Goal: Information Seeking & Learning: Compare options

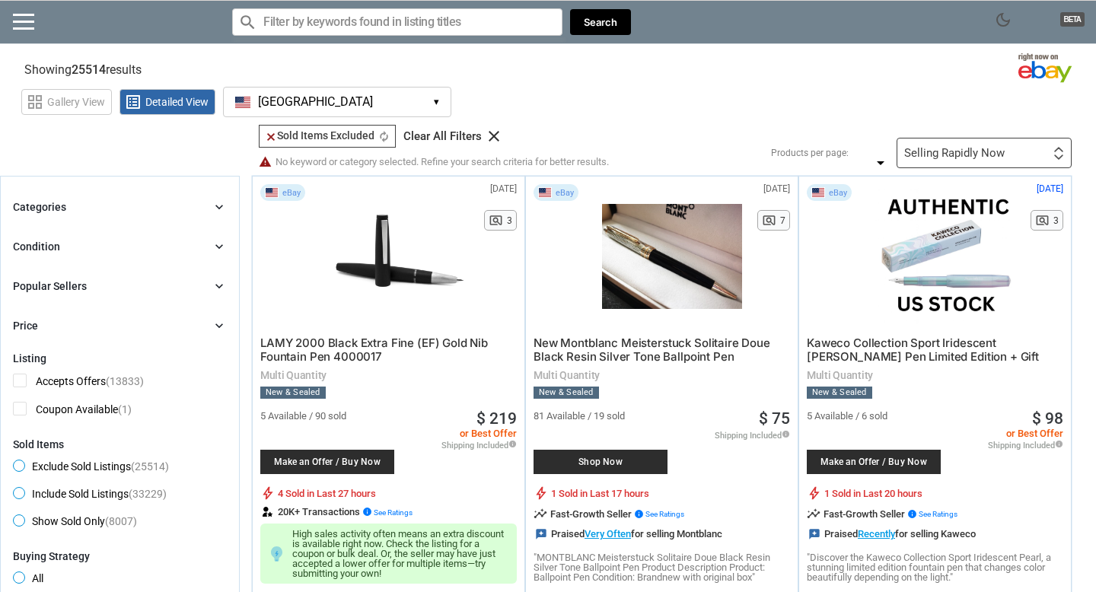
click at [420, 14] on input "Search for models" at bounding box center [397, 21] width 330 height 27
paste input "yuudai-30"
type input "yuudai-30"
click at [617, 22] on button "Search" at bounding box center [600, 22] width 61 height 27
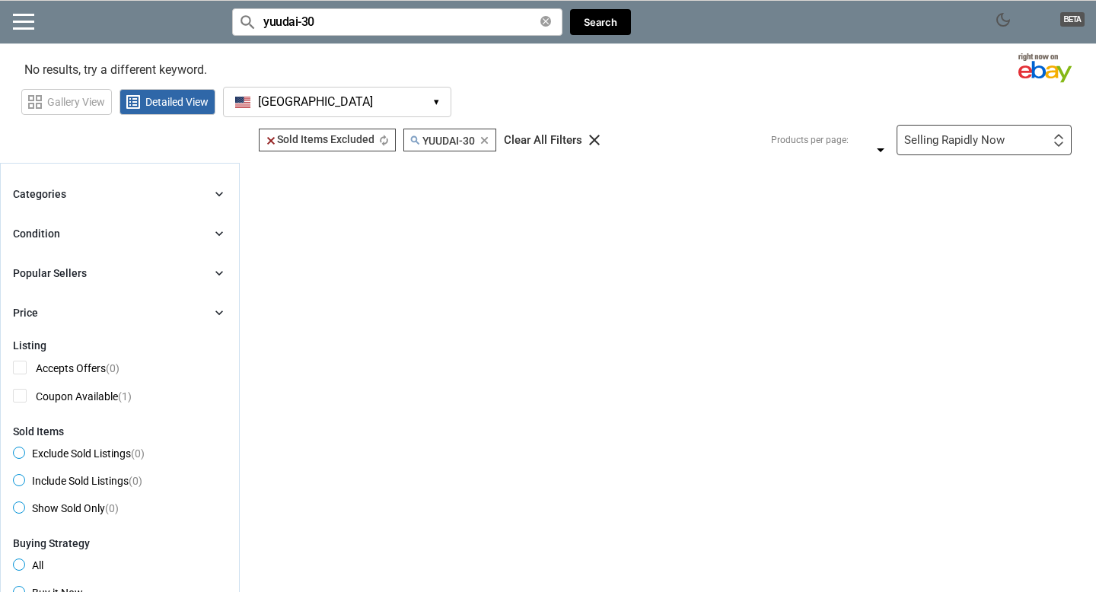
click at [420, 104] on button "USA USA ▾" at bounding box center [337, 102] width 228 height 30
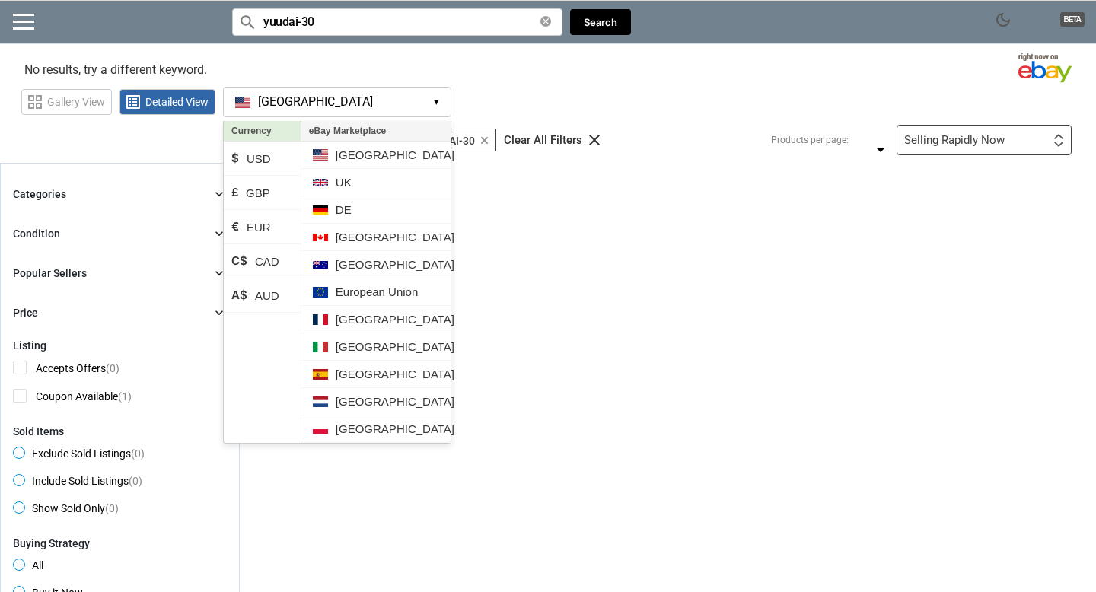
click at [500, 82] on div "grid_view Gallery View list_alt Detailed View [GEOGRAPHIC_DATA] [GEOGRAPHIC_DAT…" at bounding box center [558, 99] width 1075 height 35
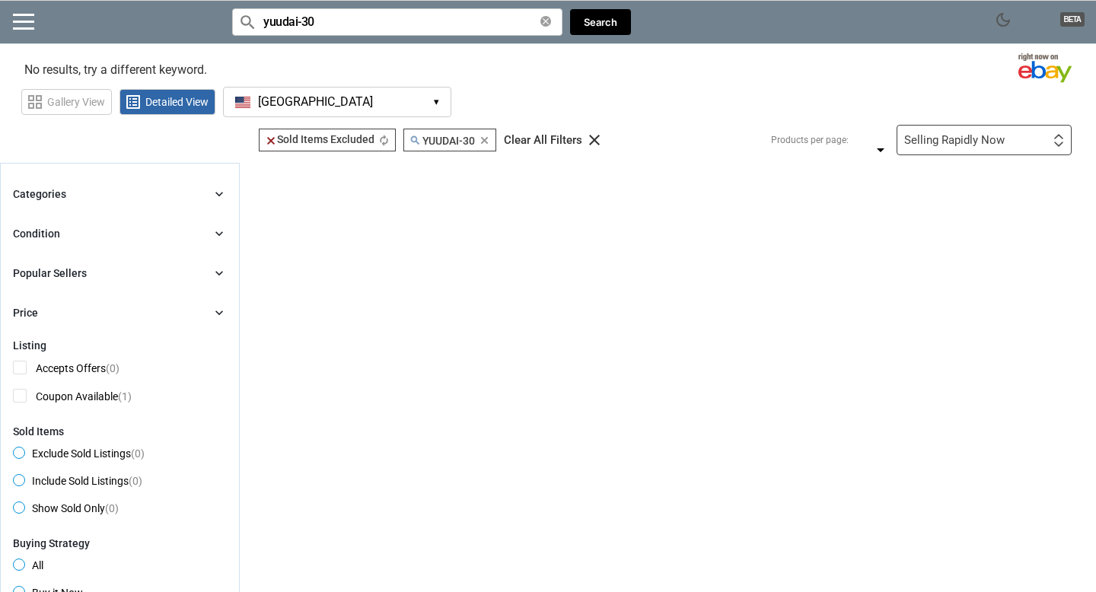
click at [426, 24] on input "yuudai-30" at bounding box center [397, 21] width 330 height 27
click at [349, 96] on button "USA USA ▾" at bounding box center [337, 102] width 228 height 30
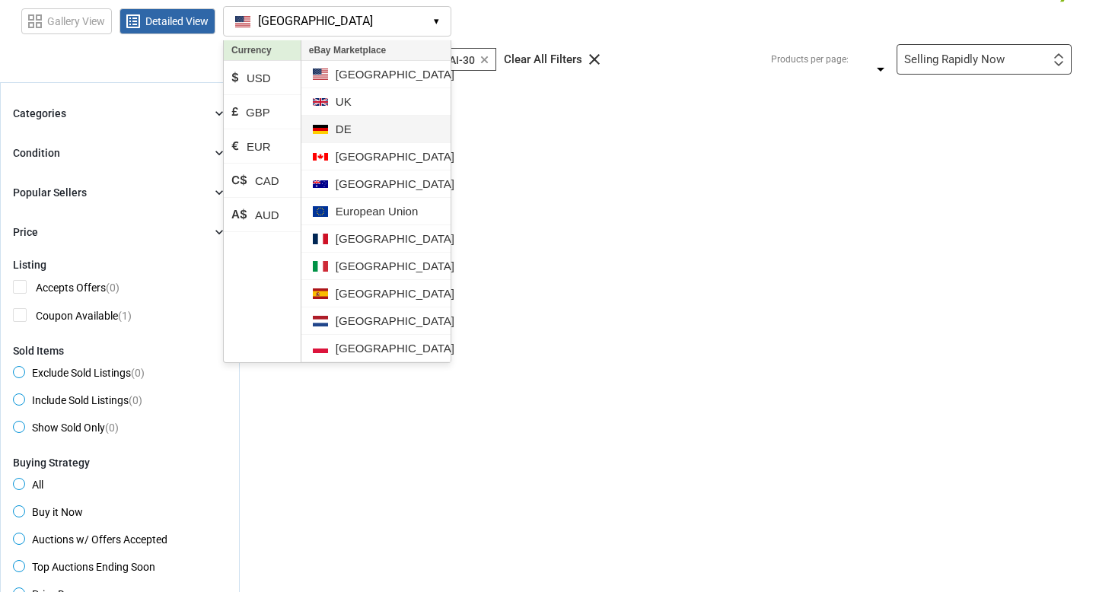
scroll to position [81, 0]
click at [372, 320] on li "[GEOGRAPHIC_DATA]" at bounding box center [375, 320] width 149 height 27
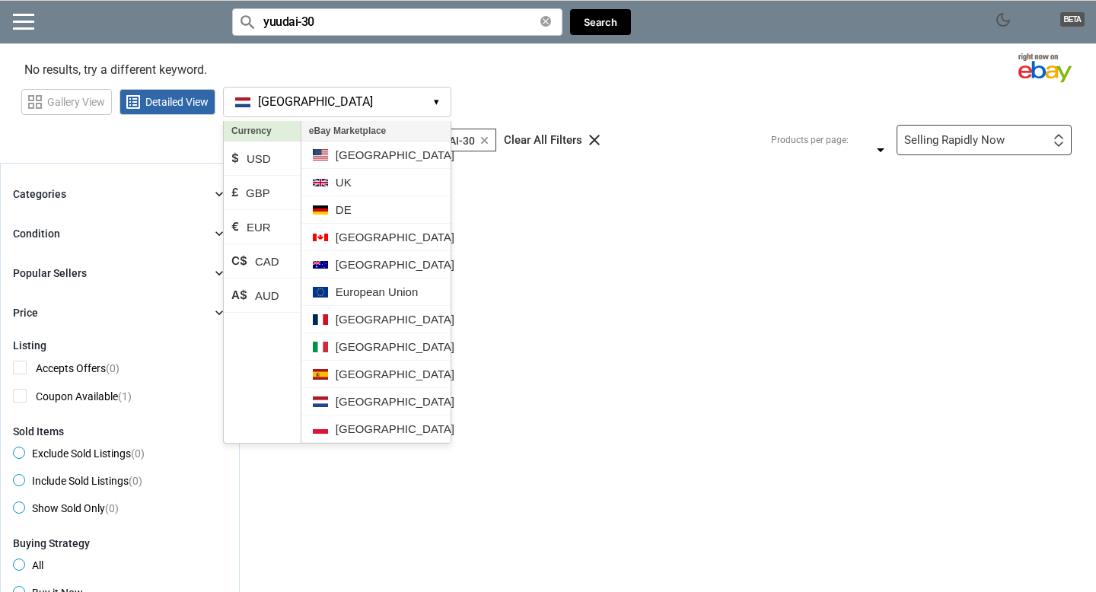
click at [477, 45] on div "dark_mode BETA search Filter by keyword search yuudai-30 clear Search search cl…" at bounding box center [548, 601] width 1096 height 1203
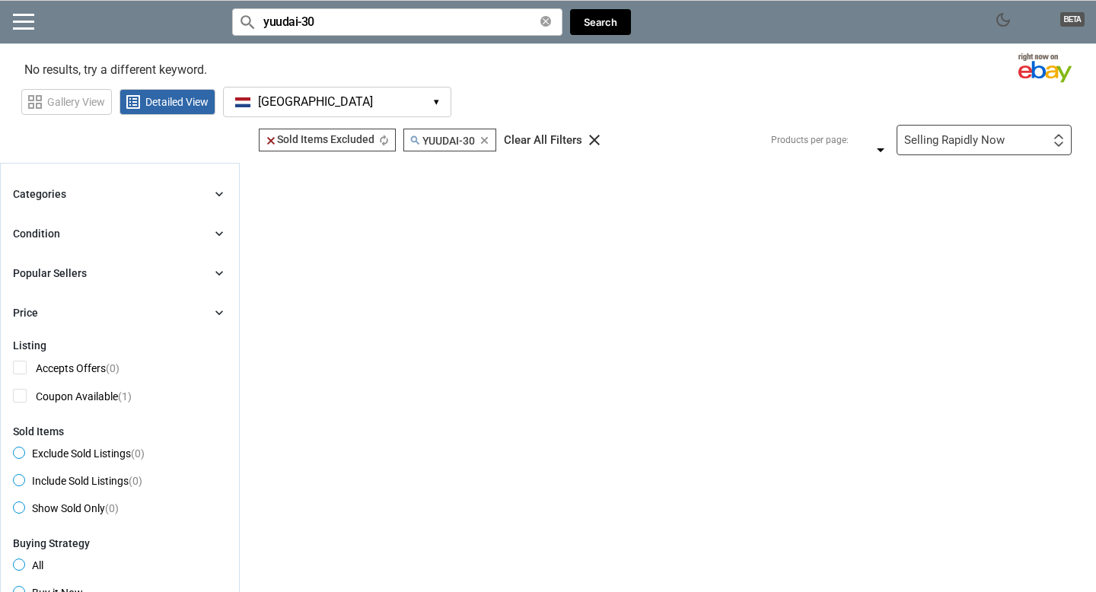
click at [471, 20] on input "yuudai-30" at bounding box center [397, 21] width 330 height 27
type input "montblanc no. 14"
click at [605, 18] on button "Search" at bounding box center [600, 22] width 61 height 27
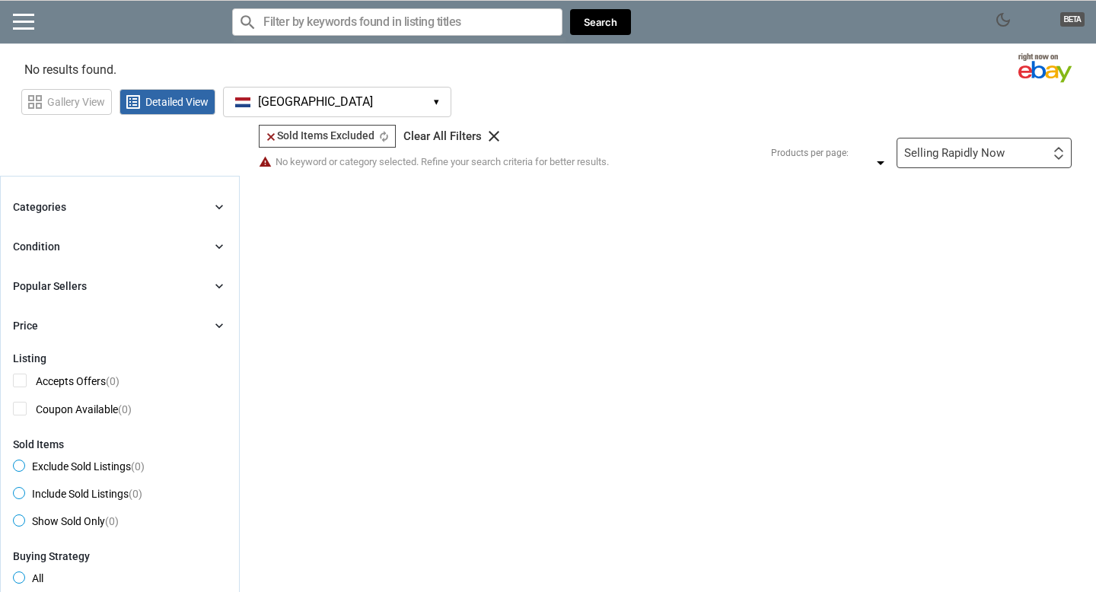
click at [486, 135] on icon "clear" at bounding box center [494, 136] width 18 height 18
click at [363, 27] on input "Search for models" at bounding box center [397, 21] width 330 height 27
click at [265, 100] on span "[GEOGRAPHIC_DATA]" at bounding box center [315, 102] width 115 height 14
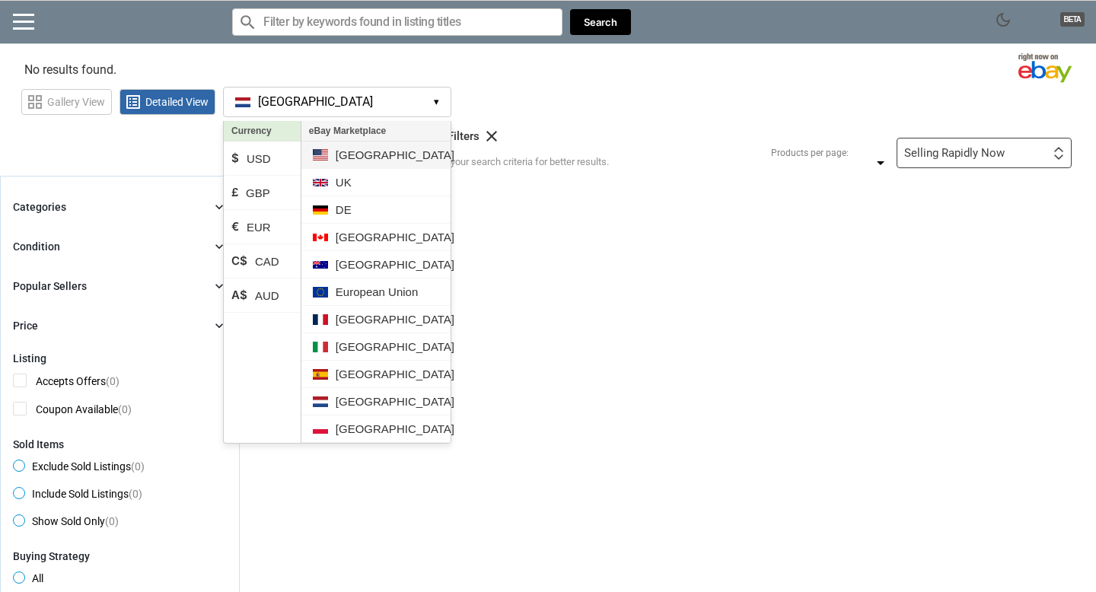
click at [351, 162] on li "[GEOGRAPHIC_DATA]" at bounding box center [375, 155] width 149 height 27
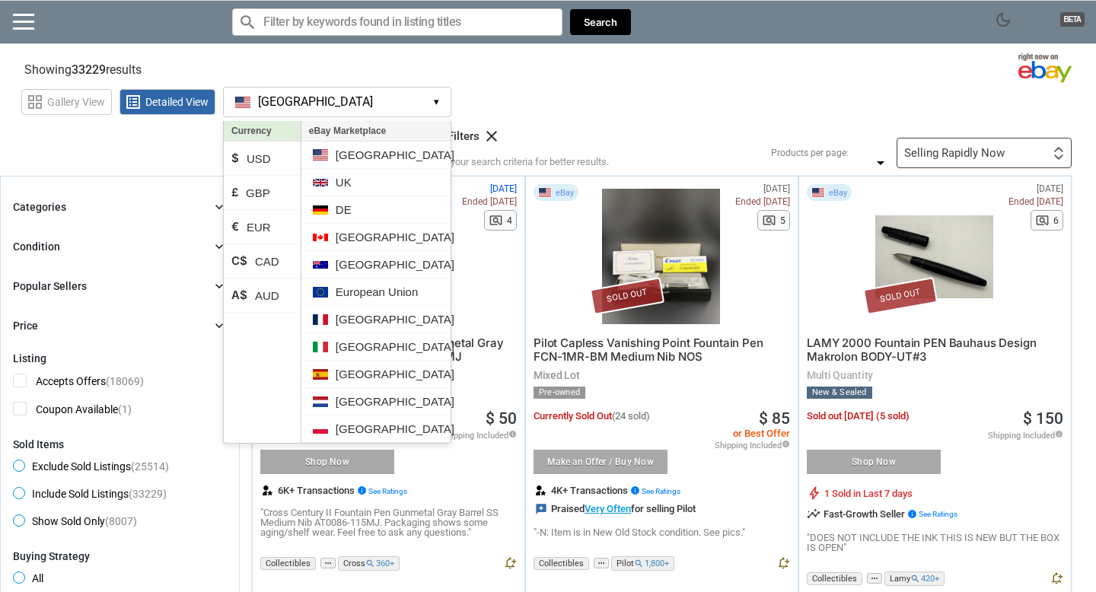
click at [555, 112] on div "grid_view Gallery View list_alt Detailed View [GEOGRAPHIC_DATA] [GEOGRAPHIC_DAT…" at bounding box center [558, 99] width 1075 height 35
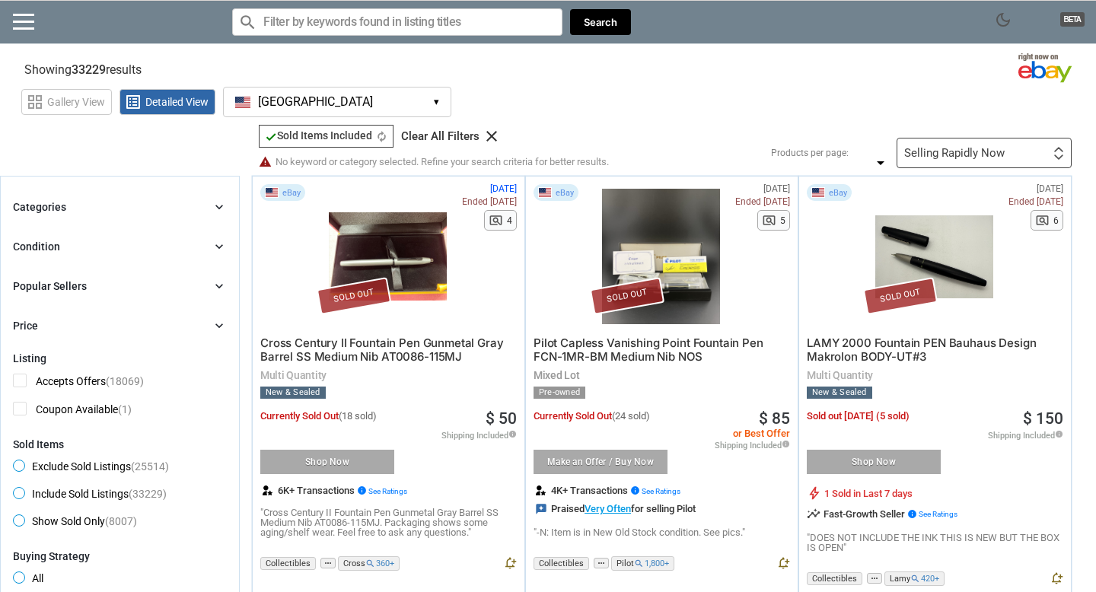
click at [217, 288] on icon "chevron_right" at bounding box center [219, 286] width 15 height 15
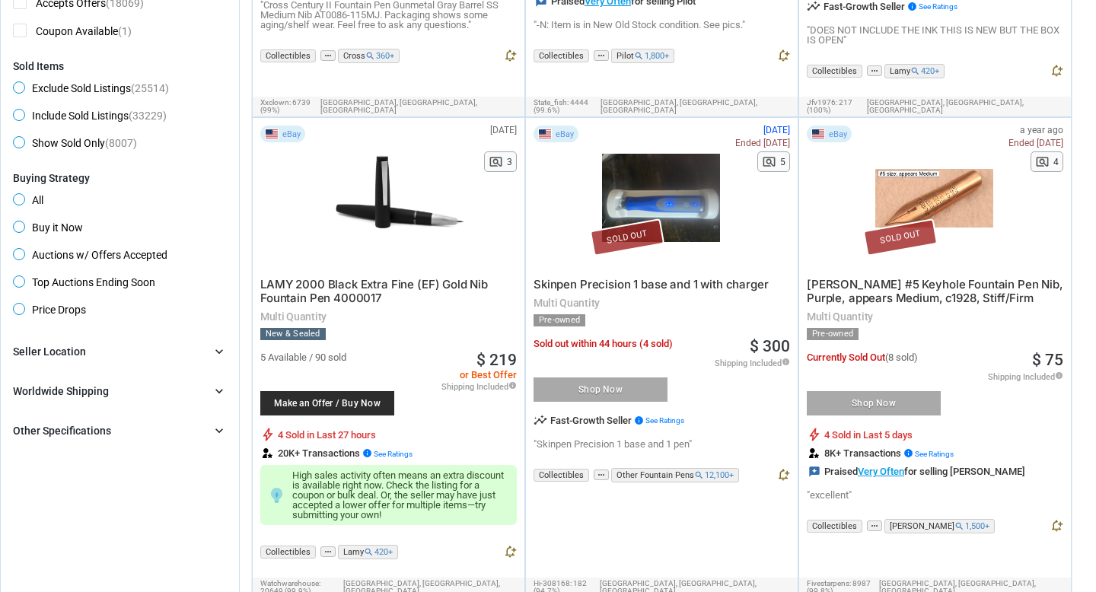
scroll to position [511, 0]
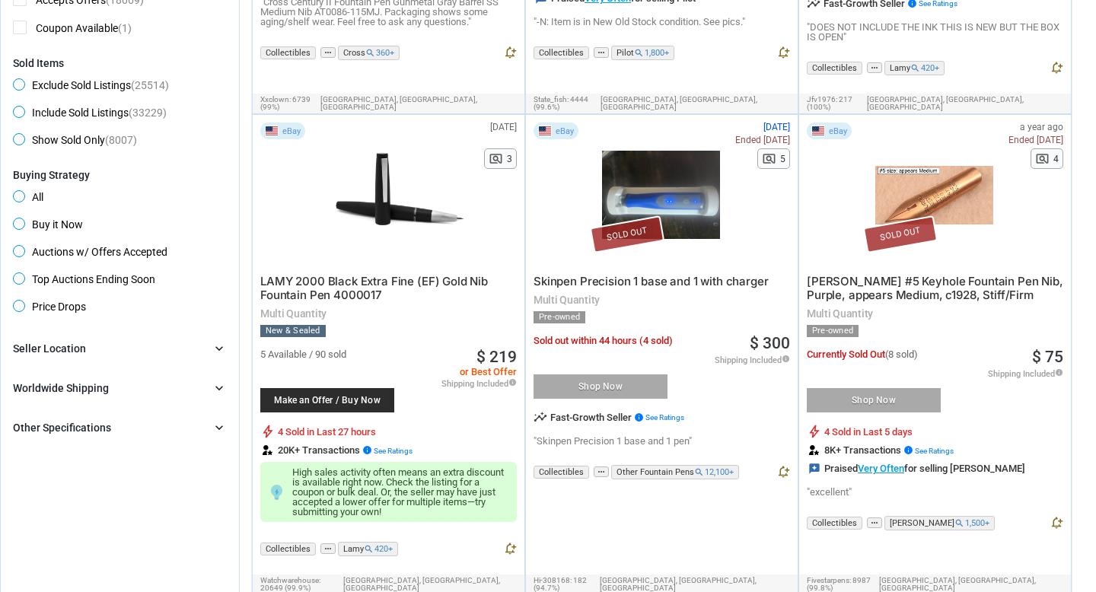
click at [215, 379] on div "Worldwide Shipping chevron_right" at bounding box center [120, 388] width 214 height 18
click at [216, 346] on icon "chevron_right" at bounding box center [219, 348] width 15 height 15
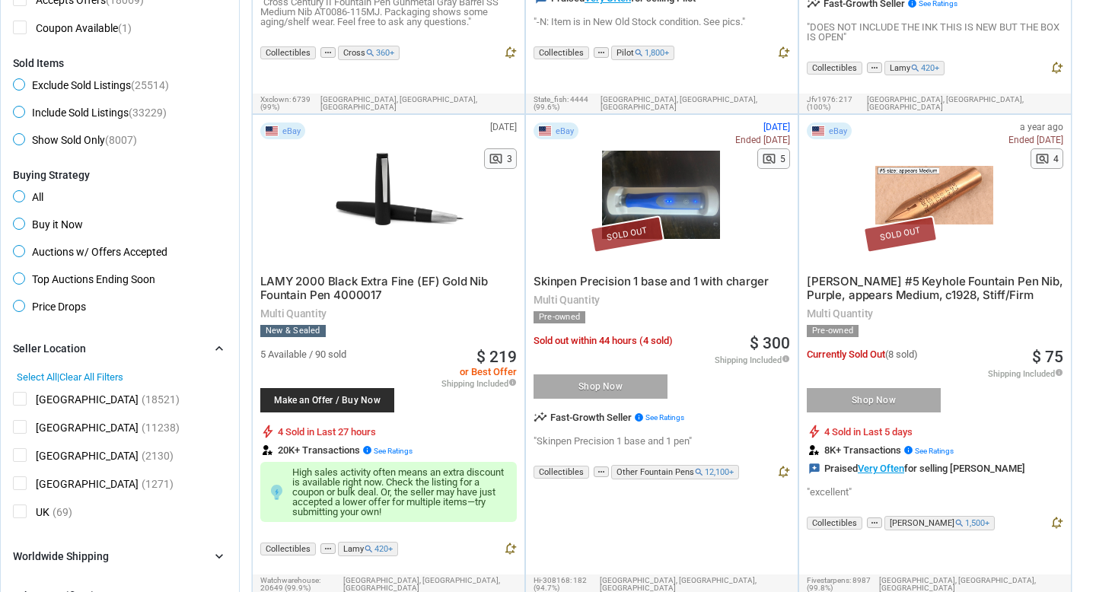
click at [216, 346] on icon "chevron_right" at bounding box center [219, 348] width 15 height 15
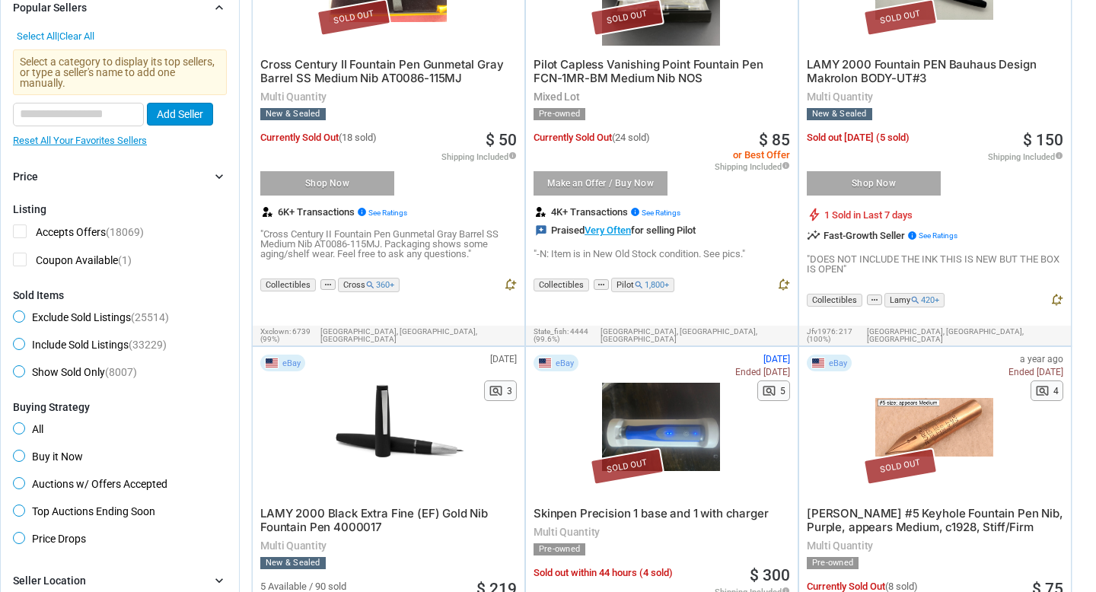
scroll to position [0, 0]
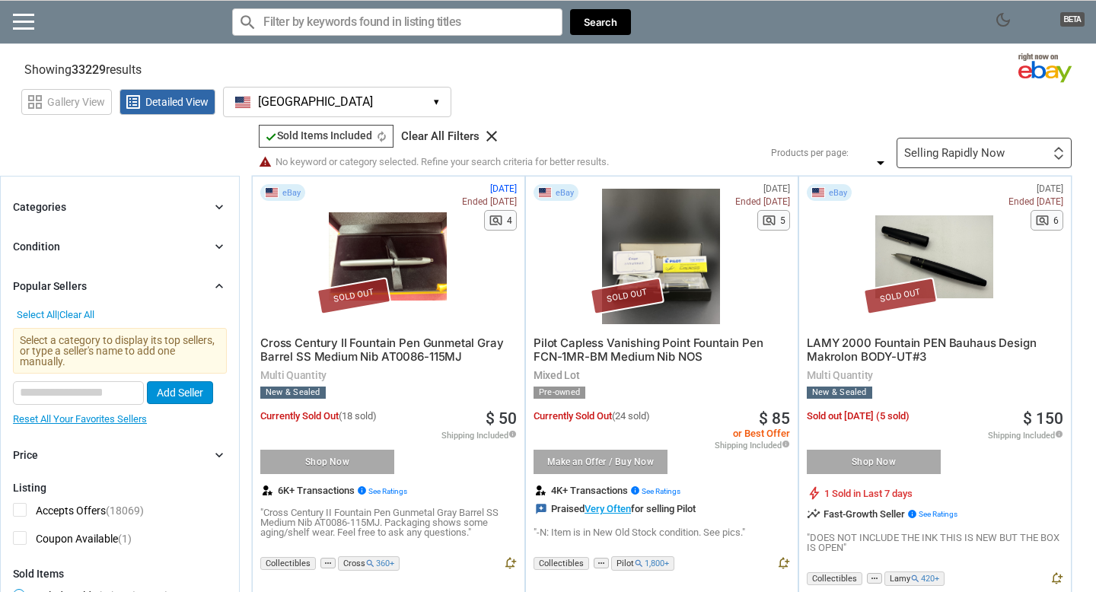
click at [347, 24] on input "Search for models" at bounding box center [397, 21] width 330 height 27
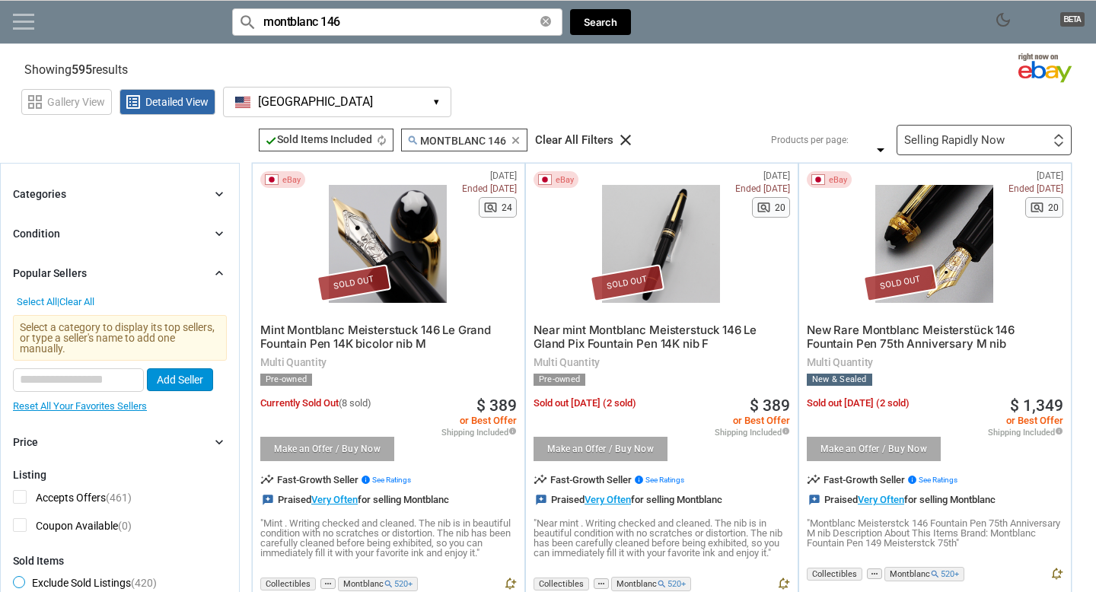
type input "montblanc 146"
click at [13, 19] on link at bounding box center [23, 21] width 21 height 15
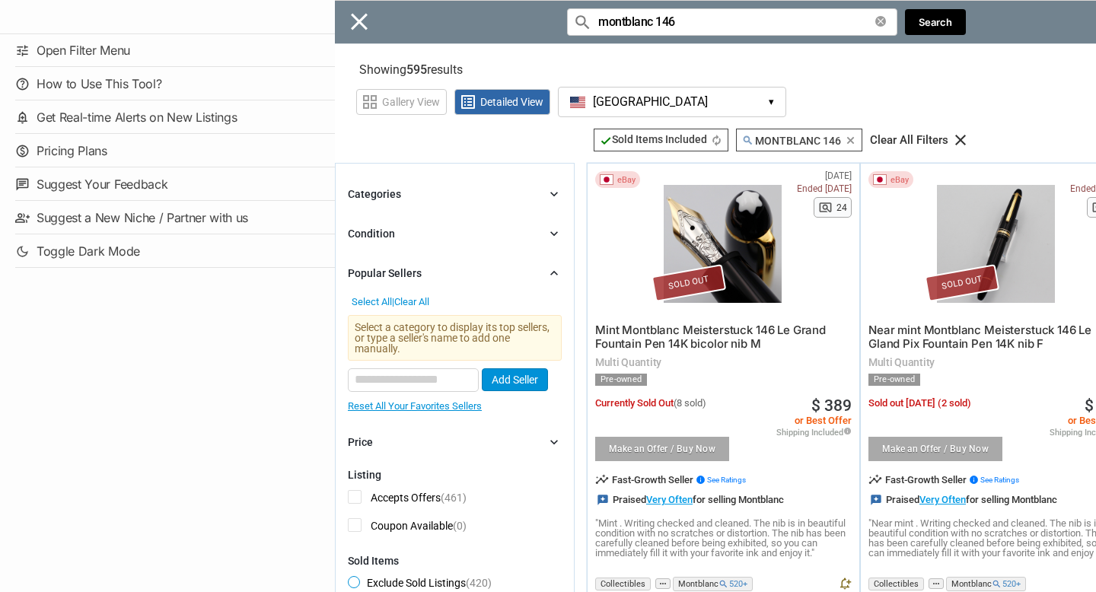
click at [363, 14] on div "Close menu" at bounding box center [883, 296] width 1096 height 592
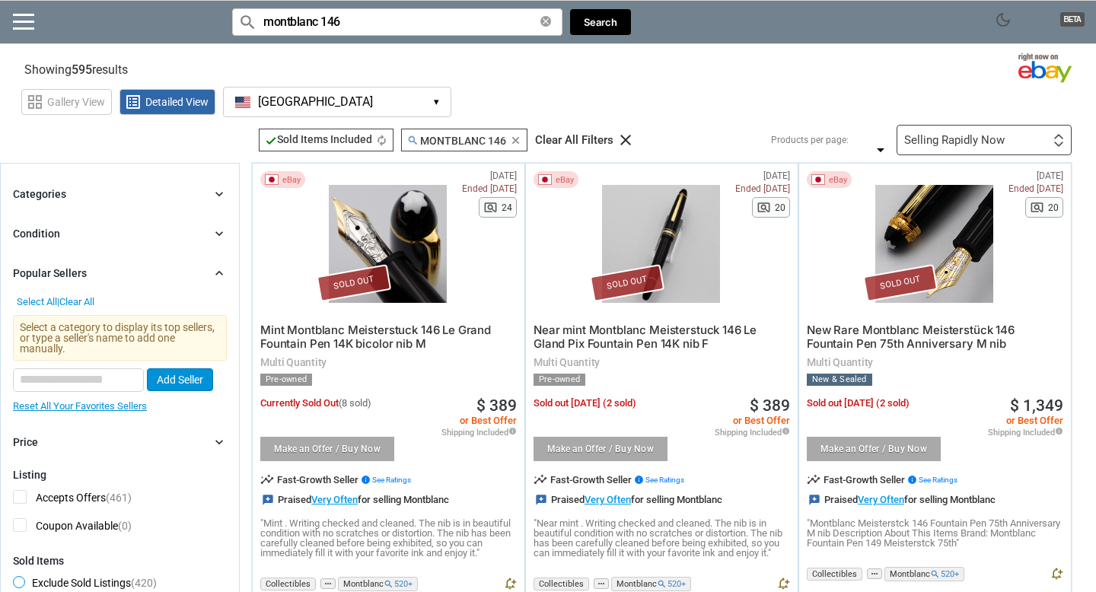
click at [224, 196] on icon "chevron_right" at bounding box center [219, 194] width 15 height 15
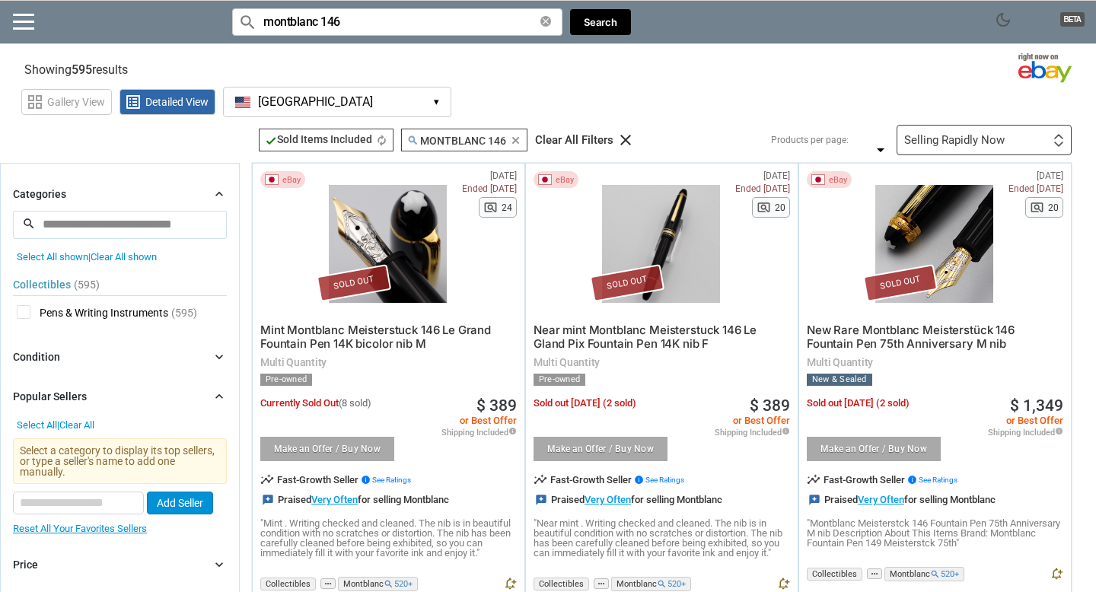
click at [220, 195] on icon "chevron_right" at bounding box center [219, 194] width 15 height 15
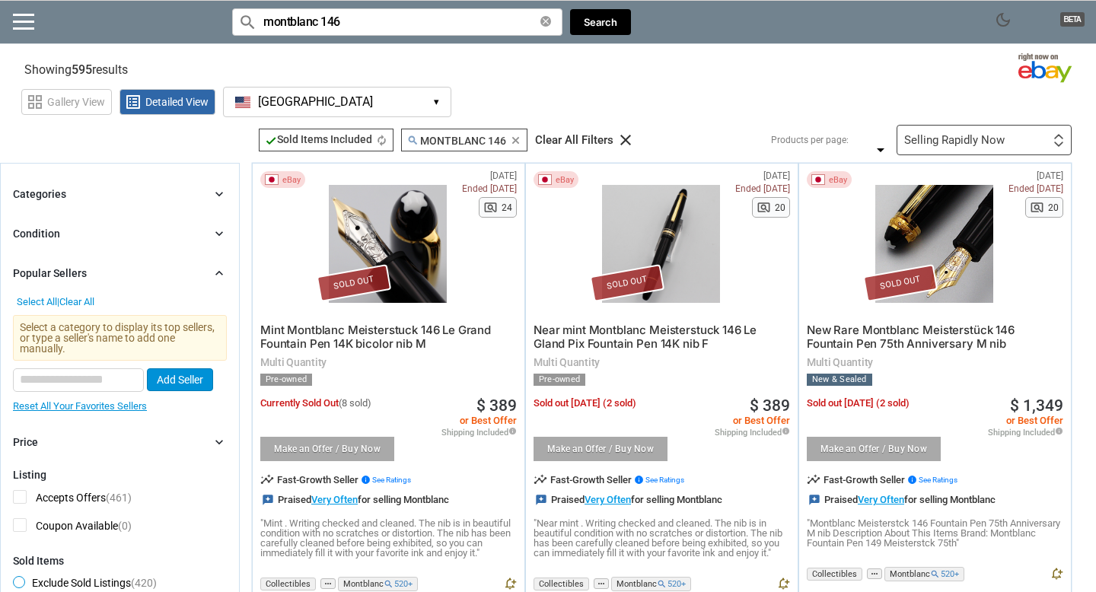
click at [220, 232] on icon "chevron_right" at bounding box center [219, 233] width 15 height 15
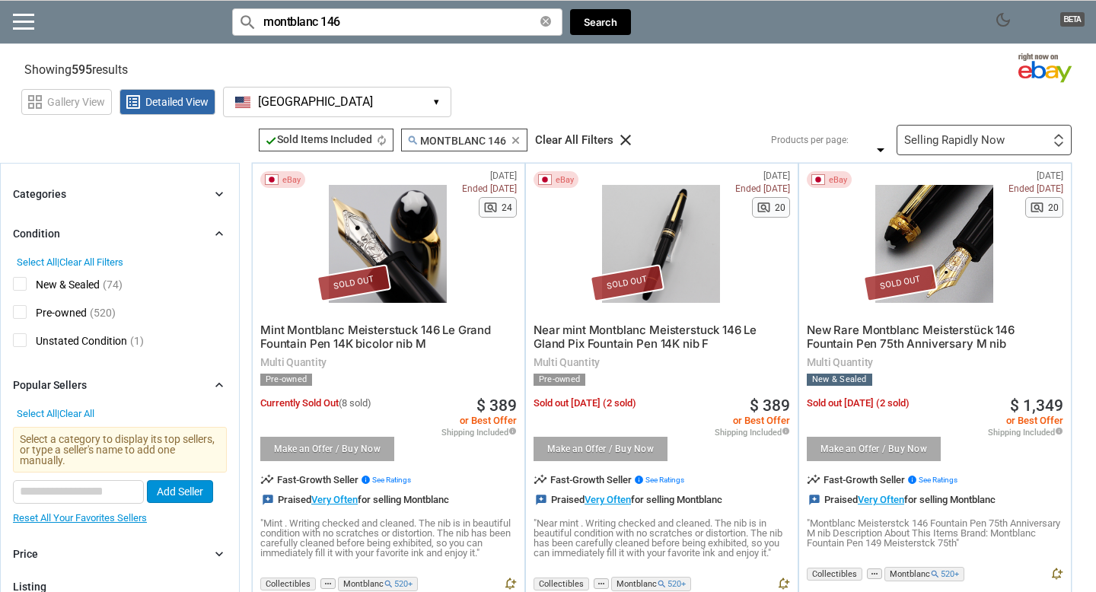
click at [220, 232] on icon "chevron_right" at bounding box center [219, 233] width 15 height 15
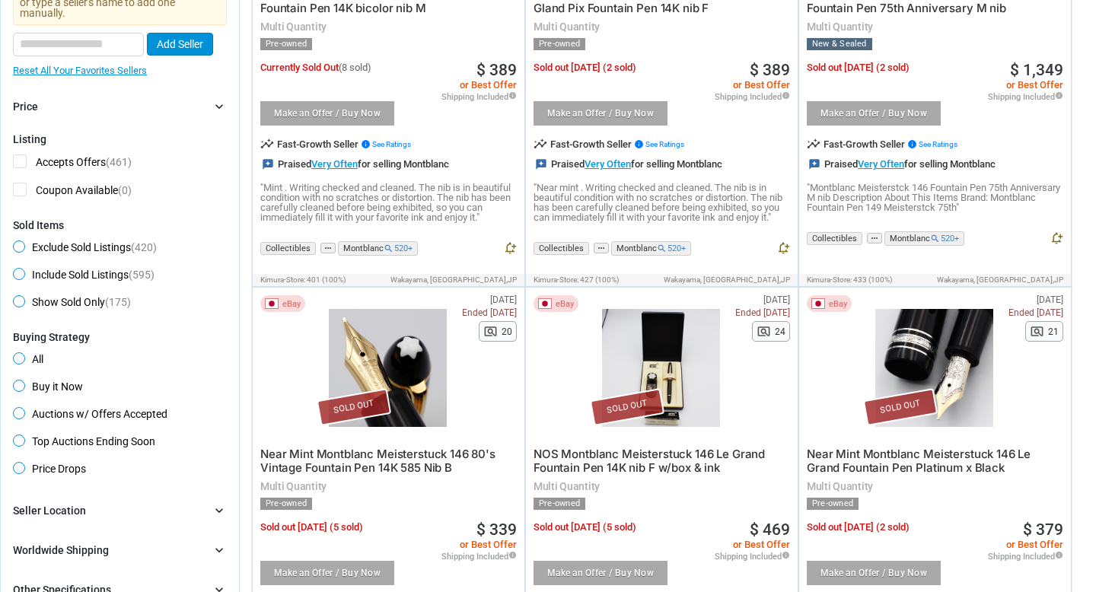
scroll to position [451, 0]
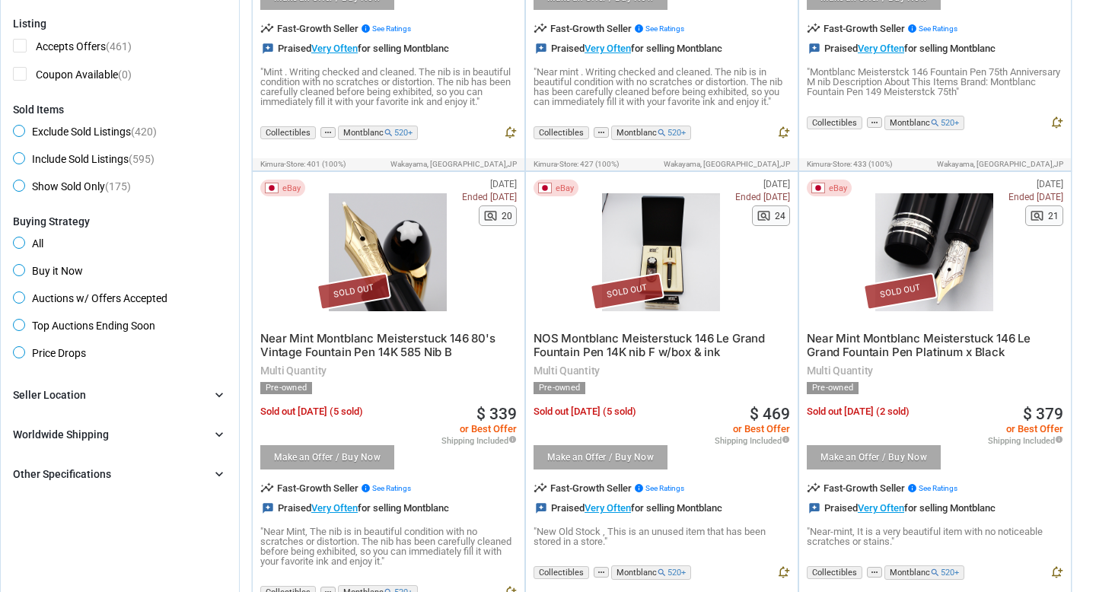
click at [224, 381] on form "Categories chevron_right search close Select All shown | Clear All shown Collec…" at bounding box center [120, 108] width 214 height 749
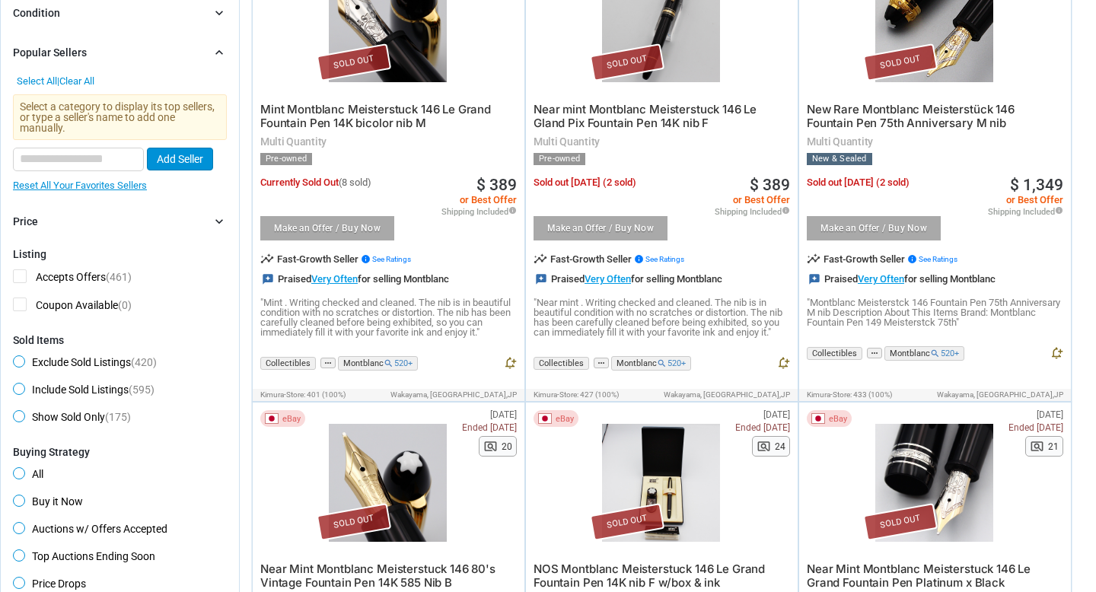
scroll to position [0, 0]
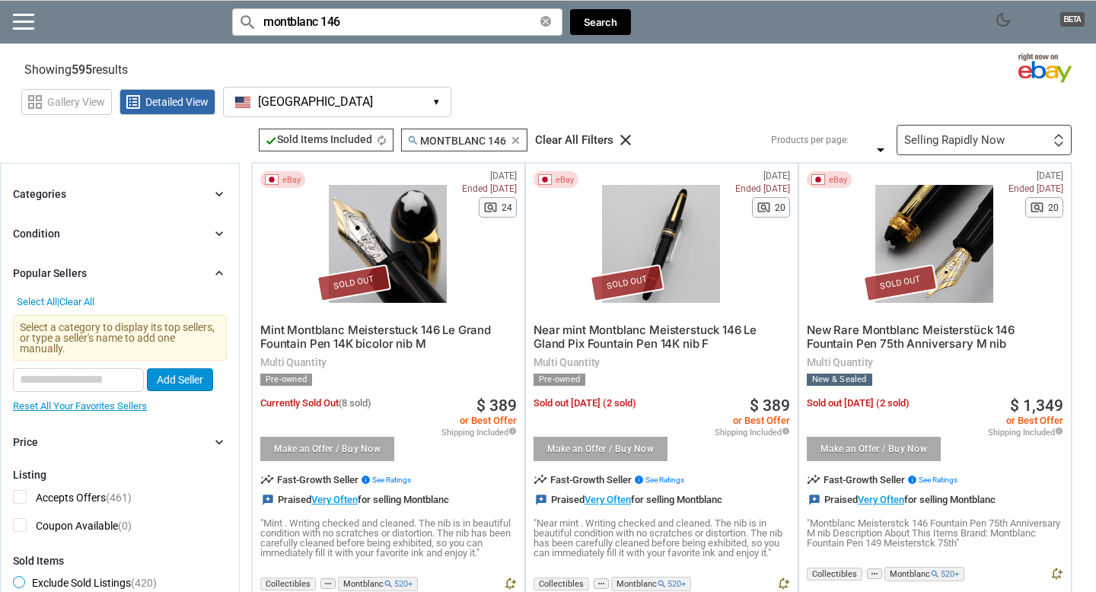
click at [221, 187] on icon "chevron_right" at bounding box center [219, 194] width 15 height 15
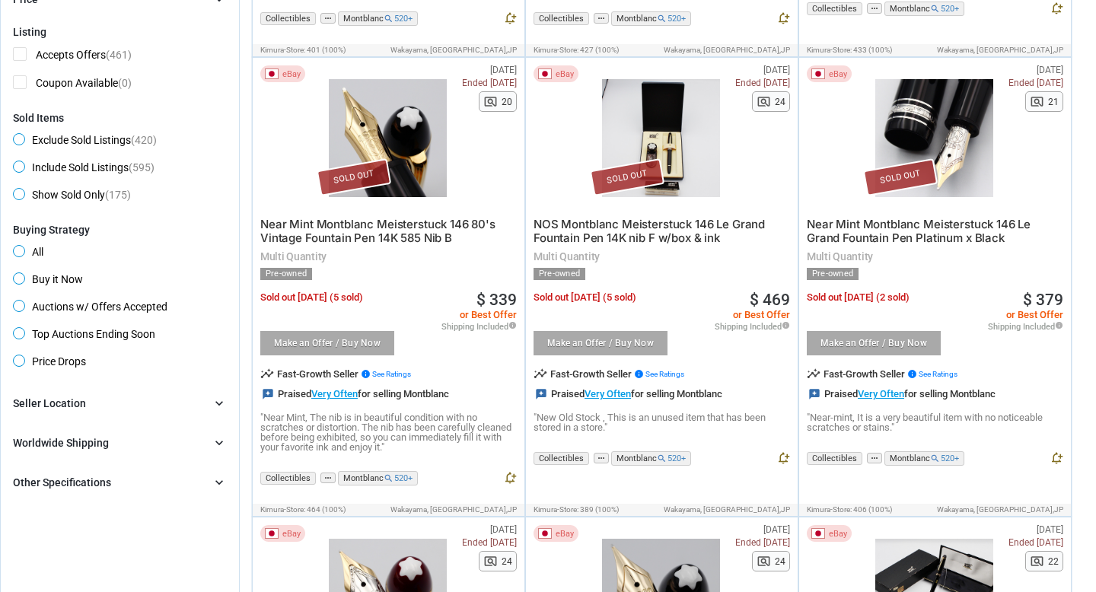
scroll to position [675, 0]
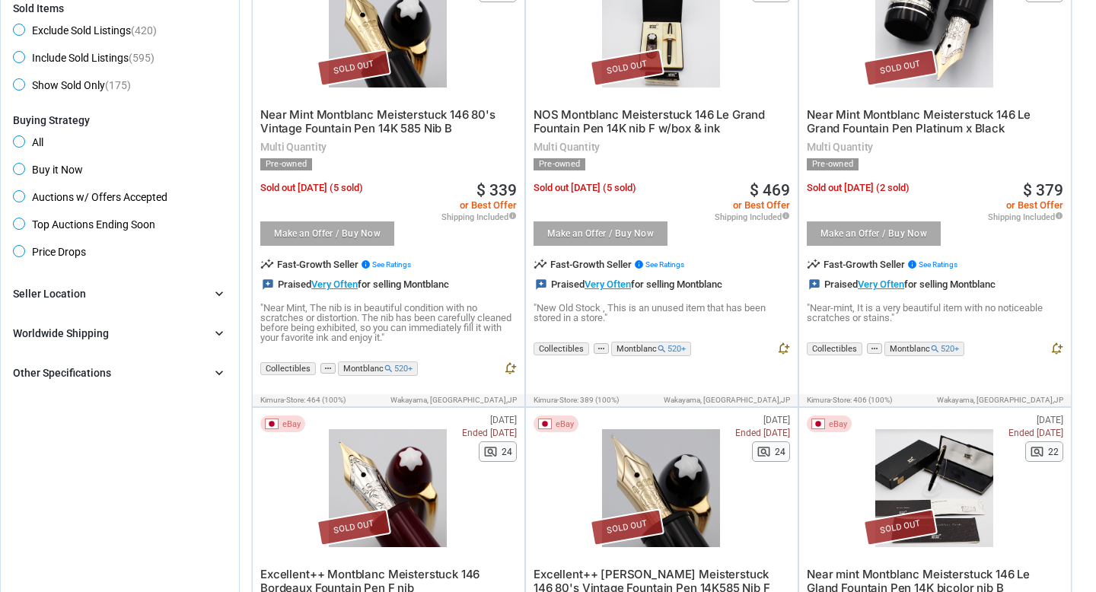
click at [225, 375] on icon "chevron_right" at bounding box center [219, 372] width 15 height 15
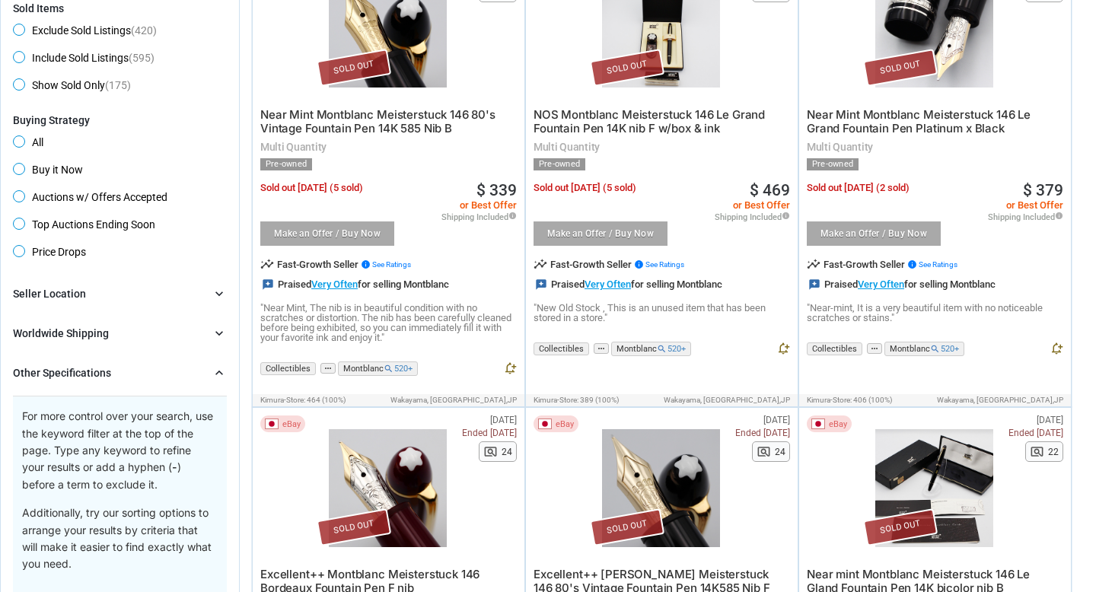
click at [225, 375] on icon "chevron_right" at bounding box center [219, 372] width 15 height 15
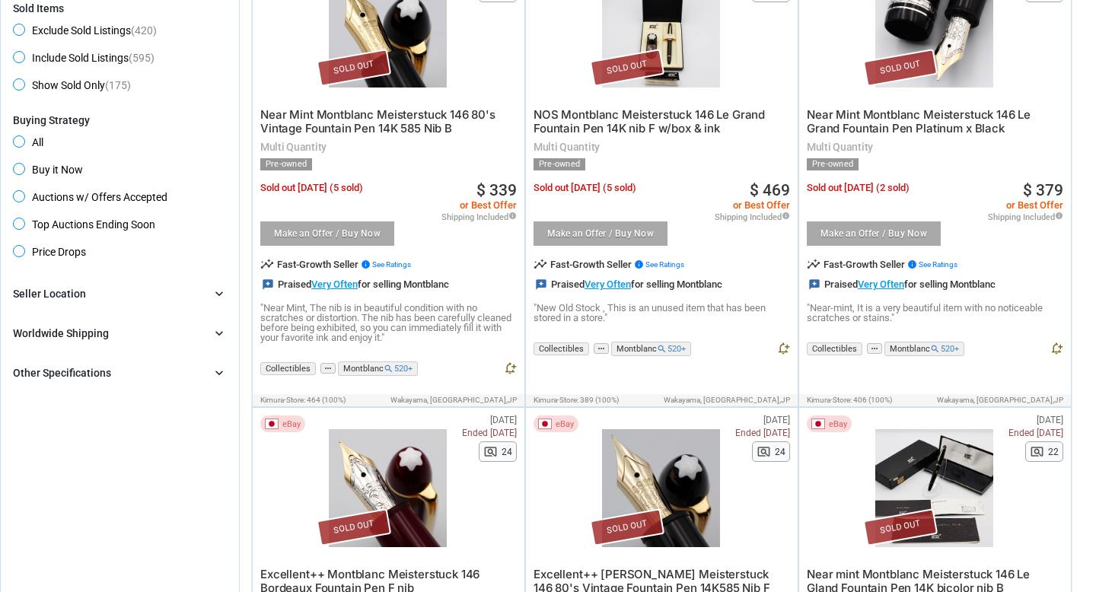
click at [225, 337] on icon "chevron_right" at bounding box center [219, 333] width 15 height 15
click at [223, 308] on div "Brand chevron_right search Select All | Clear All Filters Model chevron_right s…" at bounding box center [120, 350] width 214 height 130
click at [221, 304] on div "Brand chevron_right search Select All | Clear All Filters Model chevron_right s…" at bounding box center [120, 350] width 214 height 130
click at [221, 298] on icon "chevron_right" at bounding box center [219, 293] width 15 height 15
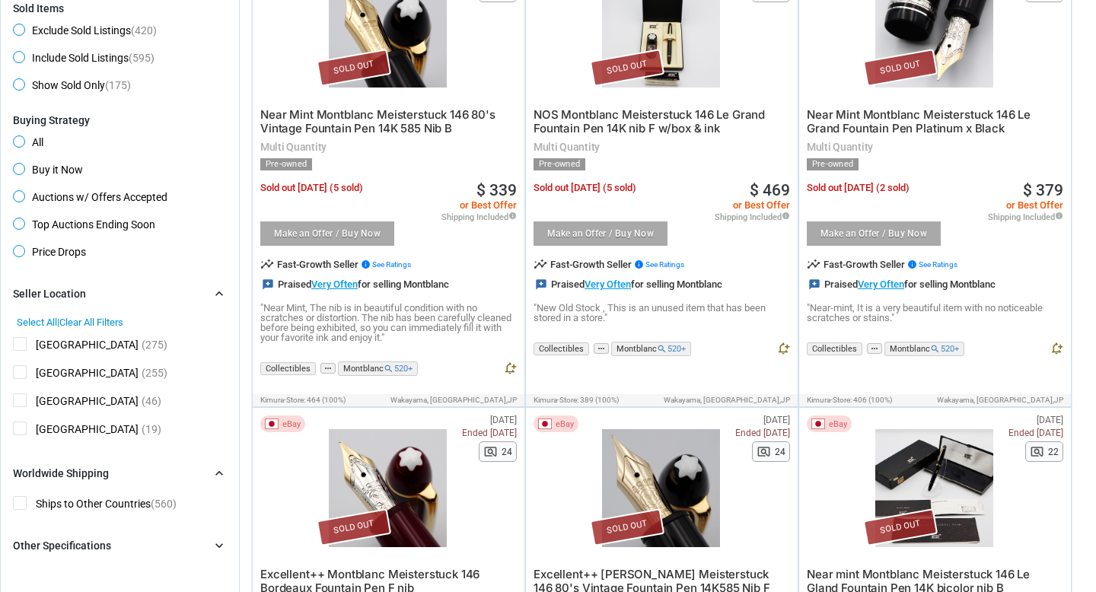
click at [221, 298] on icon "chevron_right" at bounding box center [219, 293] width 15 height 15
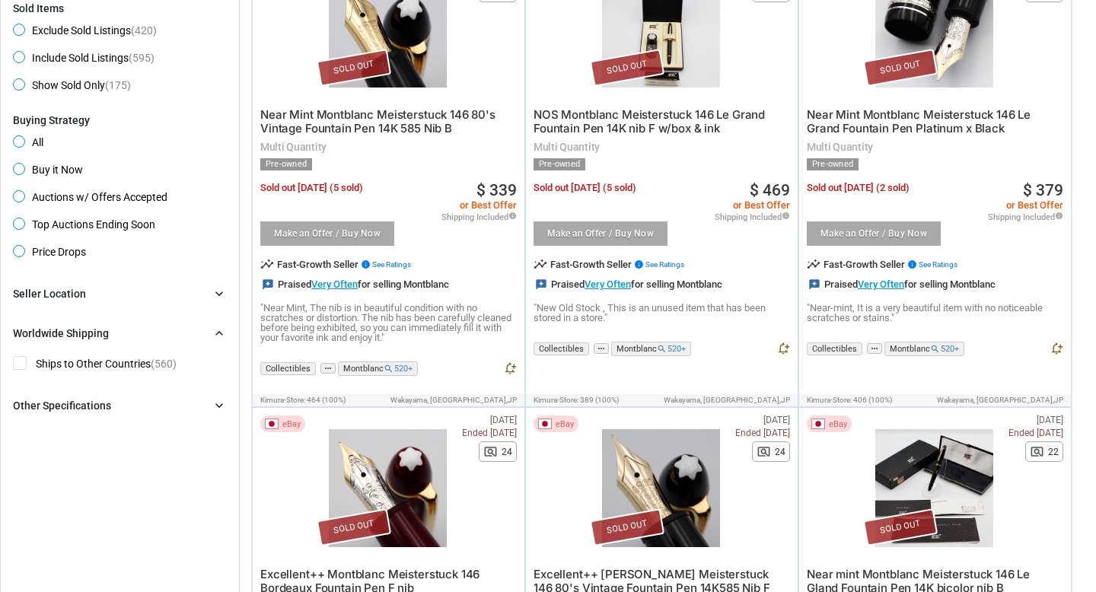
click at [20, 362] on span "Ships to Other Countries (560)" at bounding box center [95, 365] width 164 height 19
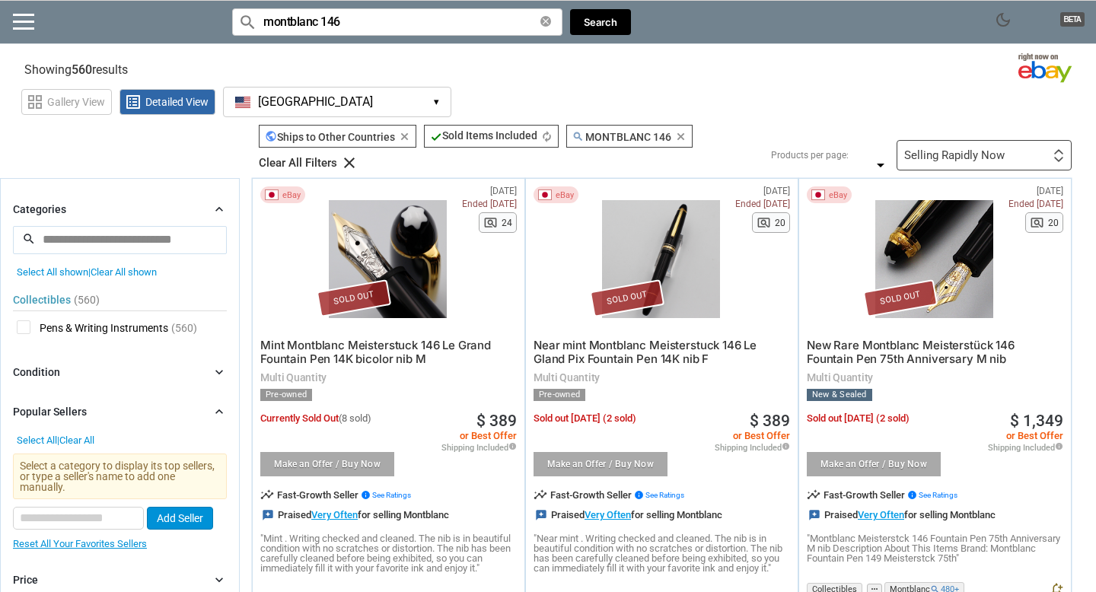
click at [994, 155] on div "Selling Rapidly Now" at bounding box center [954, 155] width 100 height 11
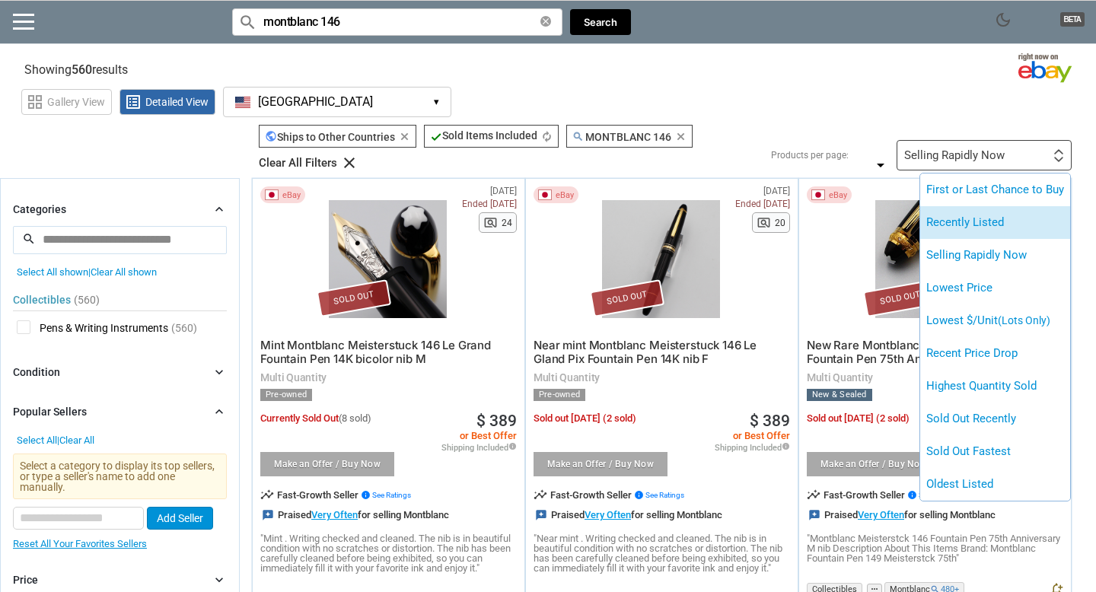
click at [987, 221] on li "Recently Listed" at bounding box center [995, 222] width 150 height 33
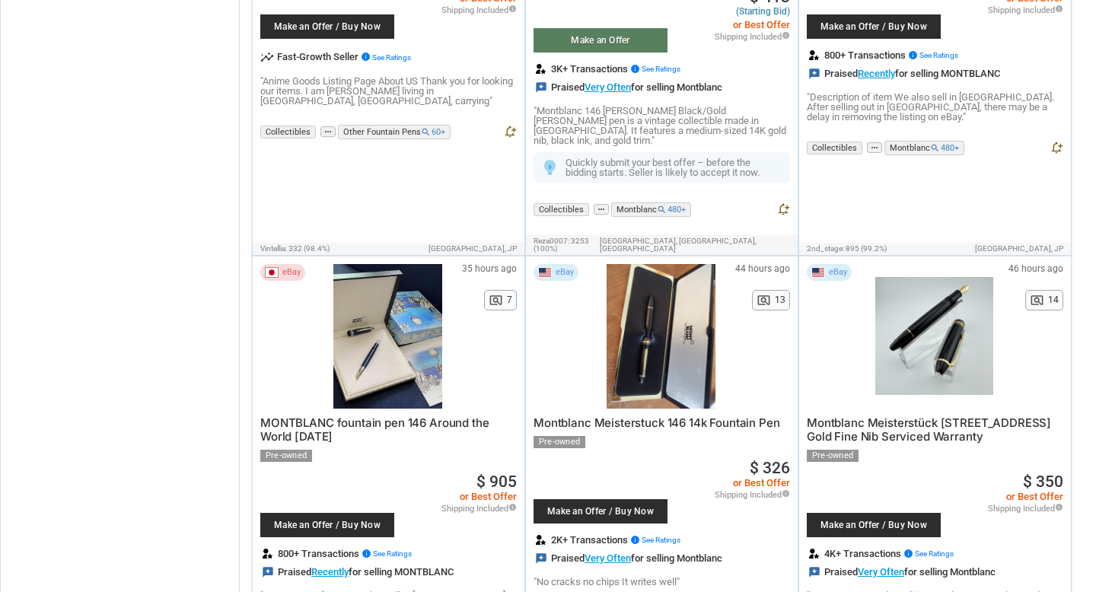
scroll to position [3499, 0]
